Goal: Transaction & Acquisition: Book appointment/travel/reservation

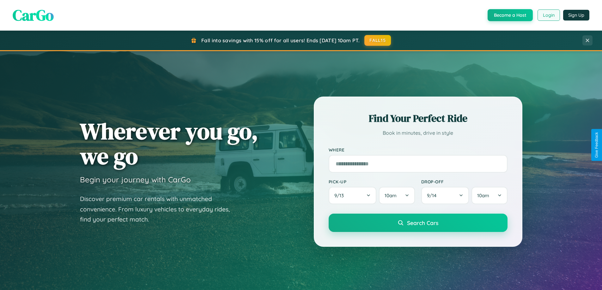
click at [548, 15] on button "Login" at bounding box center [548, 14] width 22 height 11
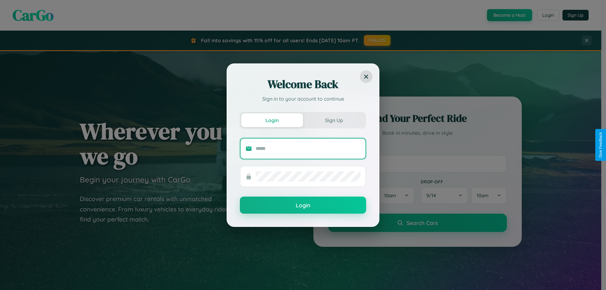
click at [308, 148] on input "text" at bounding box center [308, 149] width 105 height 10
type input "**********"
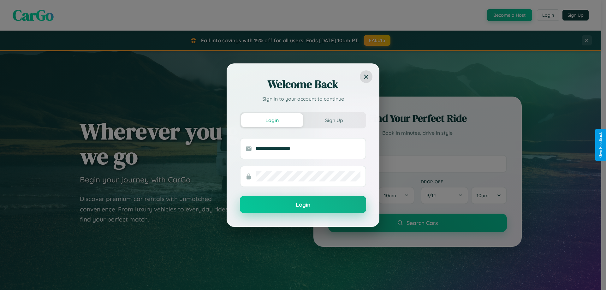
click at [303, 205] on button "Login" at bounding box center [303, 204] width 126 height 17
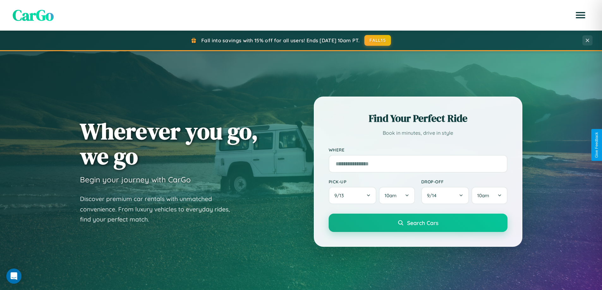
scroll to position [435, 0]
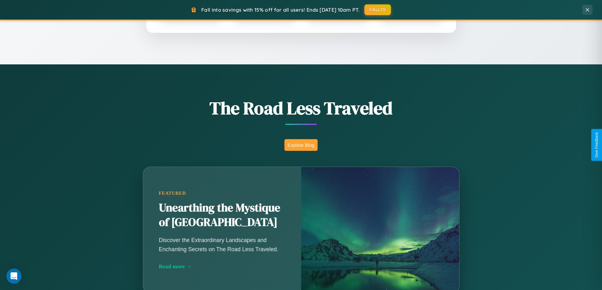
click at [301, 145] on button "Explore Blog" at bounding box center [300, 145] width 33 height 12
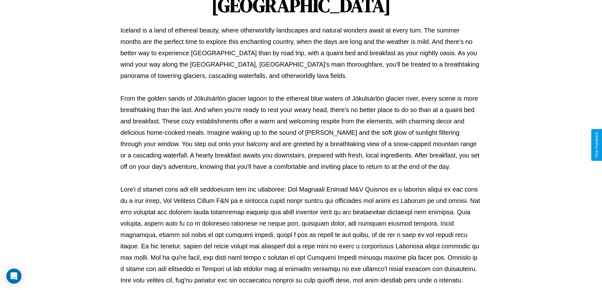
scroll to position [204, 0]
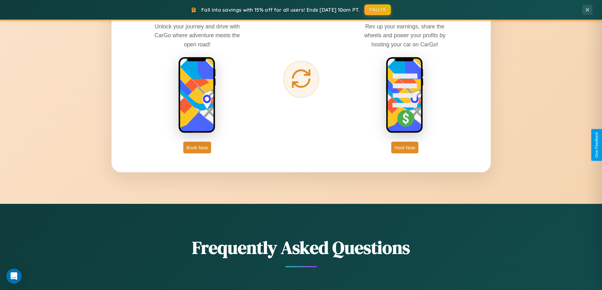
scroll to position [1015, 0]
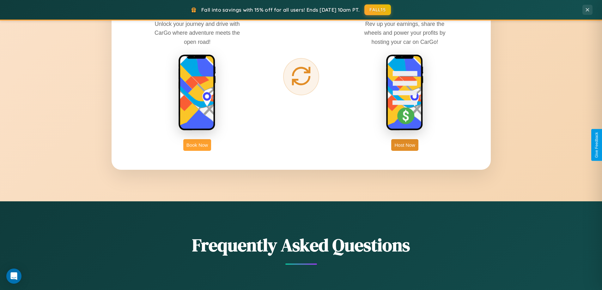
click at [197, 145] on button "Book Now" at bounding box center [197, 145] width 28 height 12
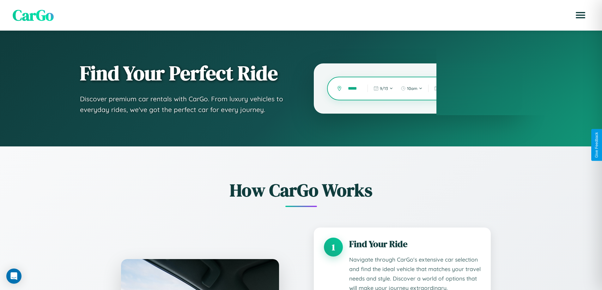
scroll to position [0, 3]
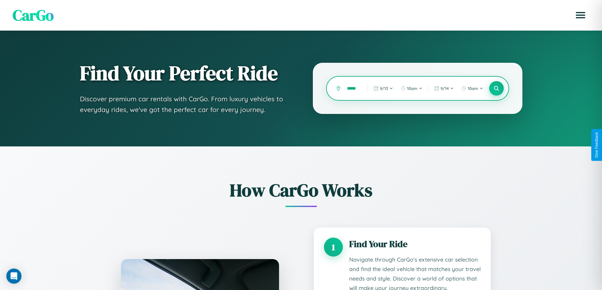
type input "*****"
click at [496, 88] on icon at bounding box center [496, 89] width 6 height 6
